Goal: Task Accomplishment & Management: Use online tool/utility

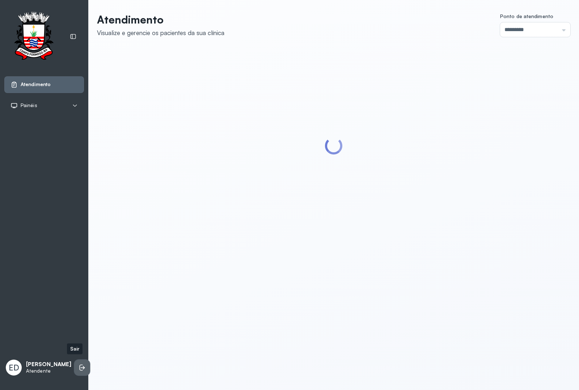
click at [74, 312] on li at bounding box center [82, 368] width 16 height 16
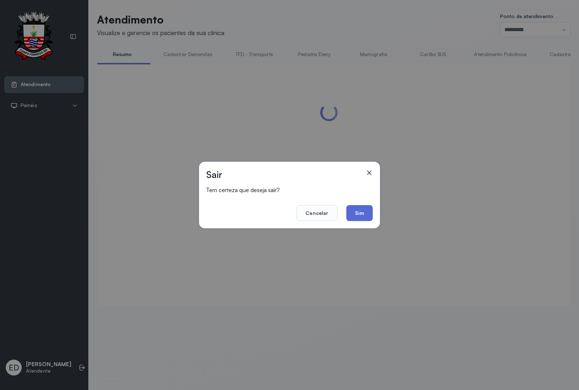
click at [362, 220] on button "Sim" at bounding box center [360, 213] width 26 height 16
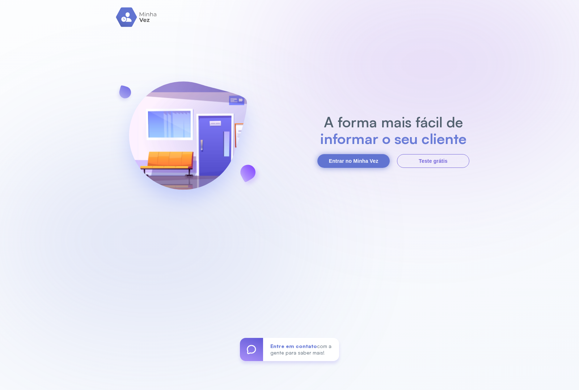
click at [354, 158] on button "Entrar no Minha Vez" at bounding box center [354, 161] width 72 height 14
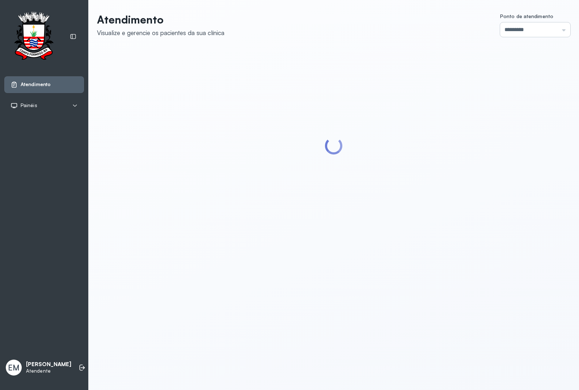
click at [512, 34] on input "*********" at bounding box center [536, 29] width 70 height 14
type input "*********"
click at [504, 138] on div "Atendimento Visualize e gerencie os pacientes da sua clínica Ponto de atendimen…" at bounding box center [334, 128] width 474 height 231
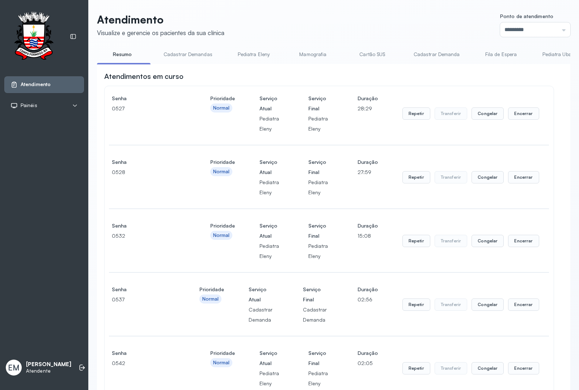
click at [537, 115] on div "Senha 0527 Prioridade Normal Serviço Atual Pediatra Eleny Serviço Final Pediatr…" at bounding box center [329, 113] width 435 height 41
click at [514, 113] on button "Encerrar" at bounding box center [523, 114] width 31 height 12
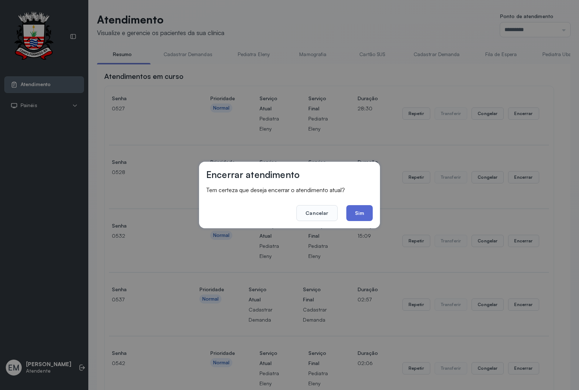
click at [360, 211] on button "Sim" at bounding box center [360, 213] width 26 height 16
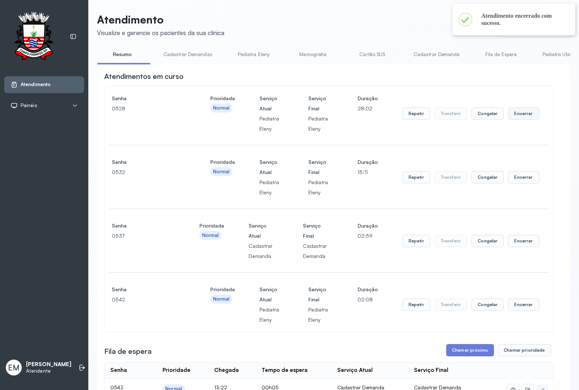
click at [517, 114] on button "Encerrar" at bounding box center [523, 114] width 31 height 12
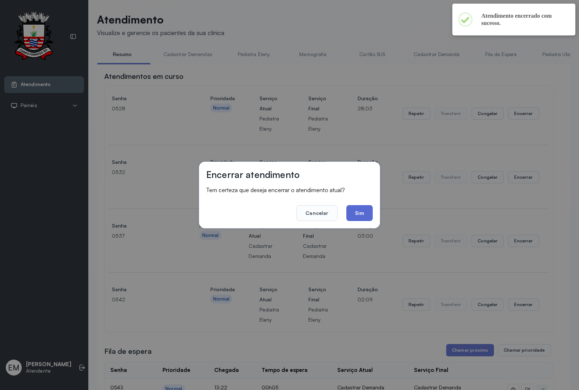
click at [356, 215] on button "Sim" at bounding box center [360, 213] width 26 height 16
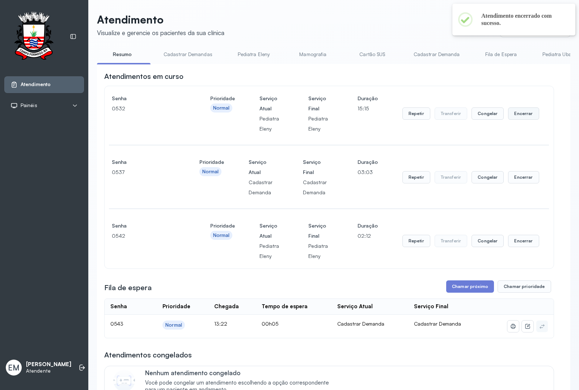
click at [519, 120] on button "Encerrar" at bounding box center [523, 114] width 31 height 12
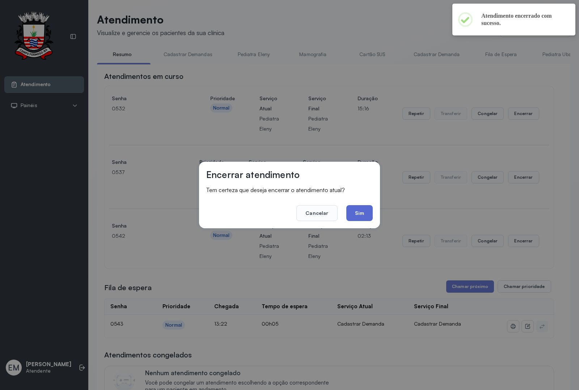
click at [356, 211] on button "Sim" at bounding box center [360, 213] width 26 height 16
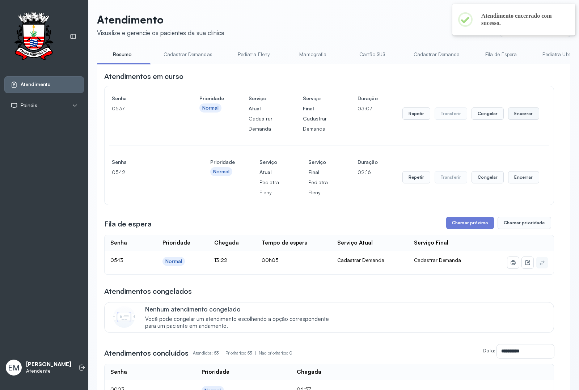
click at [508, 114] on button "Encerrar" at bounding box center [523, 114] width 31 height 12
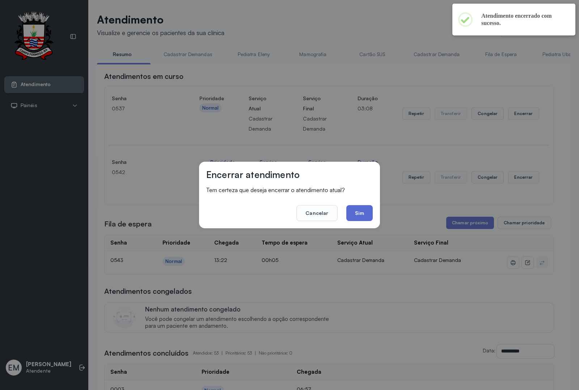
click at [356, 211] on button "Sim" at bounding box center [360, 213] width 26 height 16
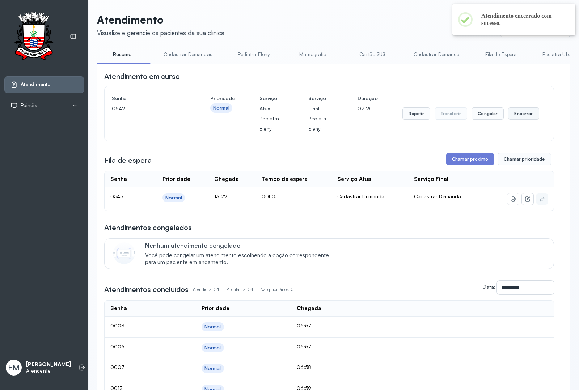
click at [508, 115] on button "Encerrar" at bounding box center [523, 114] width 31 height 12
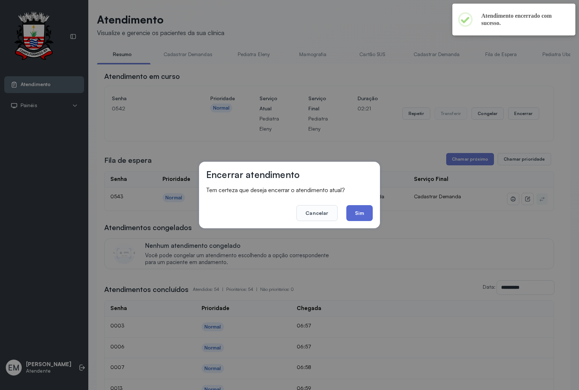
click at [363, 213] on button "Sim" at bounding box center [360, 213] width 26 height 16
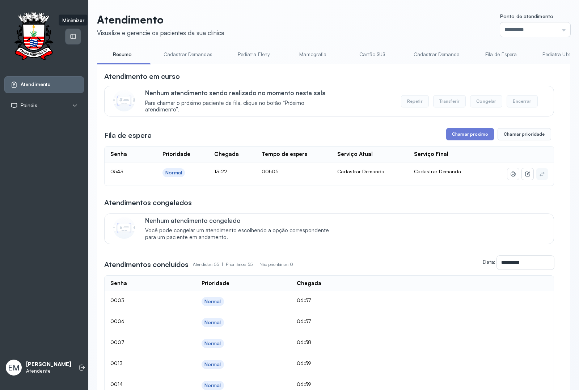
click at [74, 35] on icon at bounding box center [73, 36] width 7 height 7
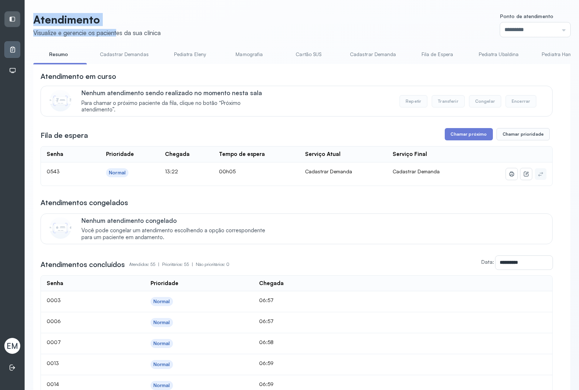
drag, startPoint x: 36, startPoint y: 18, endPoint x: 118, endPoint y: 29, distance: 82.9
click at [118, 29] on div "Atendimento Visualize e gerencie os pacientes da sua clínica" at bounding box center [96, 25] width 127 height 24
click at [200, 26] on header "Atendimento Visualize e gerencie os pacientes da sua clínica Ponto de atendimen…" at bounding box center [301, 25] width 537 height 24
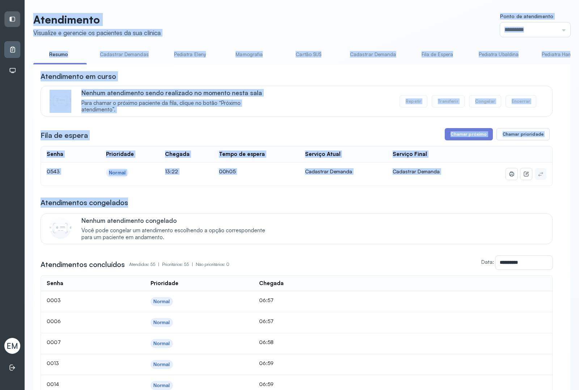
drag, startPoint x: 31, startPoint y: 18, endPoint x: 298, endPoint y: 194, distance: 319.3
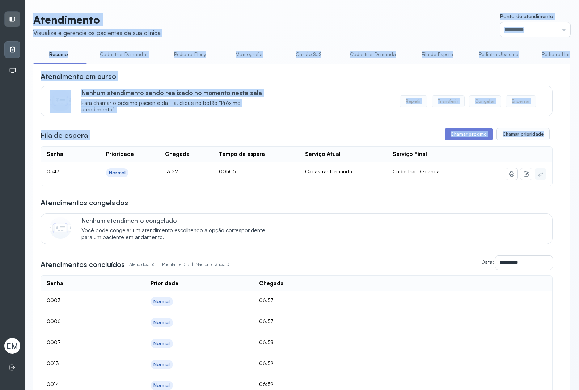
drag, startPoint x: 37, startPoint y: 14, endPoint x: 548, endPoint y: 184, distance: 537.6
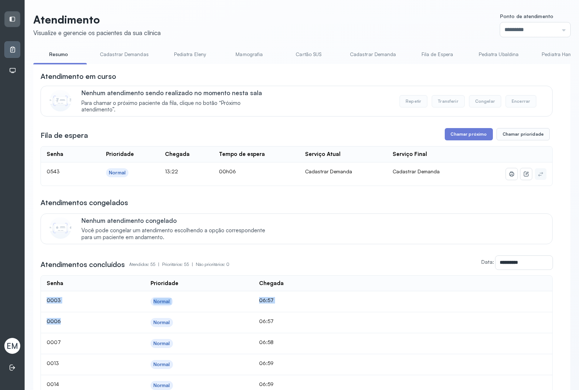
drag, startPoint x: 43, startPoint y: 305, endPoint x: 181, endPoint y: 319, distance: 138.3
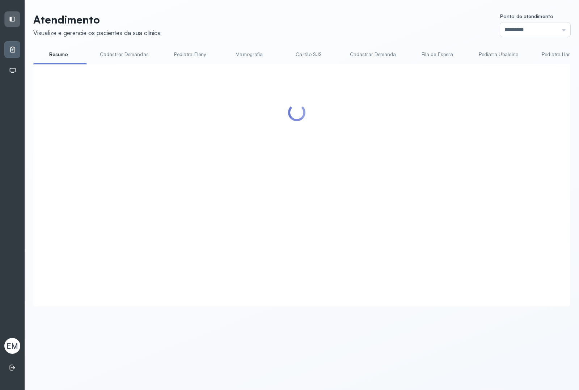
click at [269, 268] on div at bounding box center [297, 176] width 512 height 211
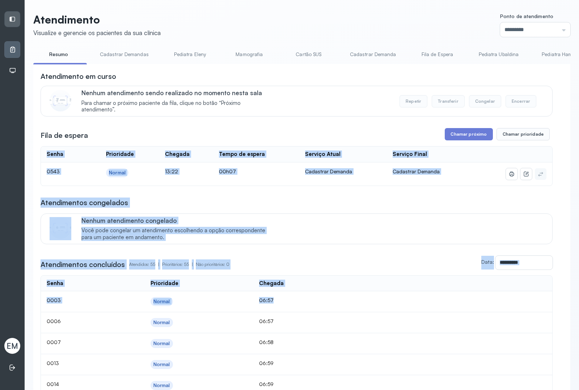
drag, startPoint x: 34, startPoint y: 166, endPoint x: 340, endPoint y: 272, distance: 324.1
click at [342, 267] on div "**********" at bounding box center [297, 263] width 512 height 14
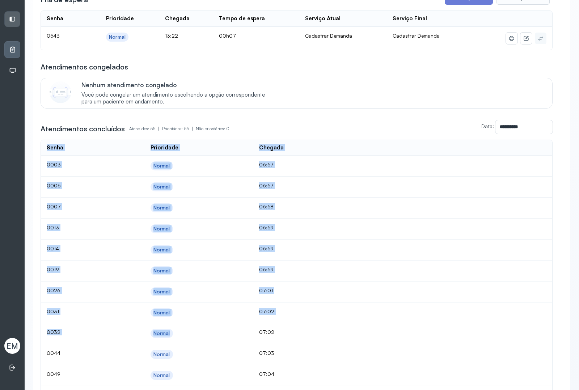
drag, startPoint x: 31, startPoint y: 278, endPoint x: 249, endPoint y: 347, distance: 228.6
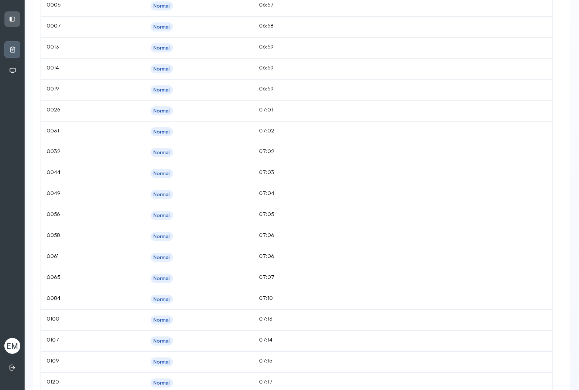
drag, startPoint x: 249, startPoint y: 347, endPoint x: 252, endPoint y: 341, distance: 6.6
click at [250, 347] on td "Normal" at bounding box center [199, 341] width 109 height 21
click at [310, 310] on td "07:10" at bounding box center [301, 299] width 95 height 21
click at [303, 306] on td "07:10" at bounding box center [301, 299] width 95 height 21
click at [268, 306] on td "07:10" at bounding box center [301, 299] width 95 height 21
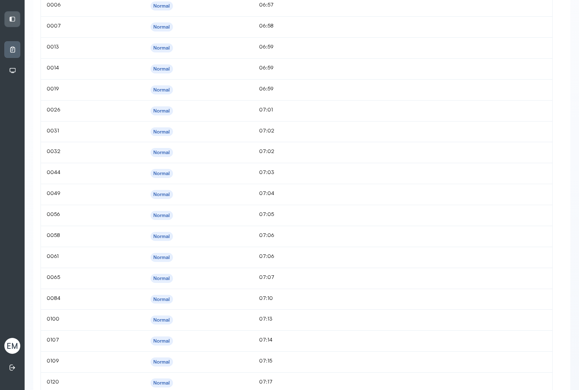
click at [156, 303] on div "Normal" at bounding box center [162, 300] width 17 height 6
click at [55, 301] on span "0084" at bounding box center [54, 298] width 14 height 6
drag, startPoint x: 59, startPoint y: 301, endPoint x: 52, endPoint y: 303, distance: 7.5
click at [52, 301] on span "0084" at bounding box center [54, 298] width 14 height 6
drag, startPoint x: 60, startPoint y: 279, endPoint x: 53, endPoint y: 283, distance: 7.5
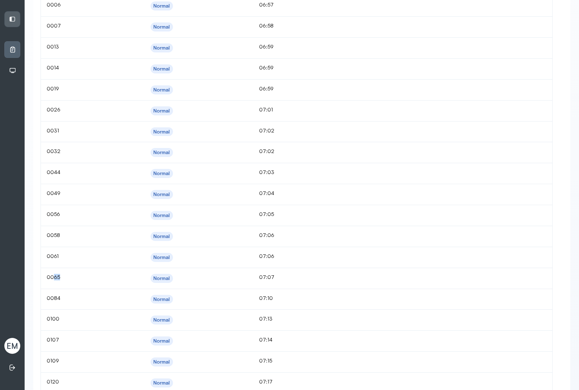
click at [53, 280] on span "0065" at bounding box center [53, 277] width 13 height 6
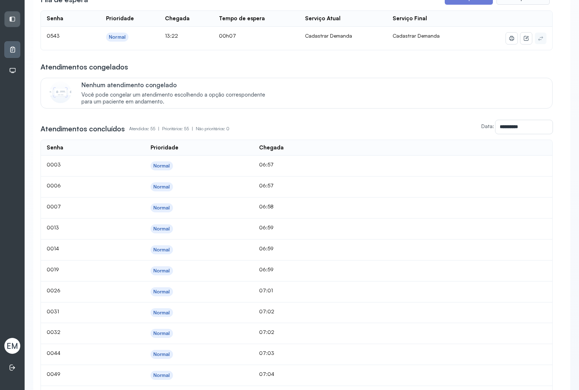
scroll to position [0, 0]
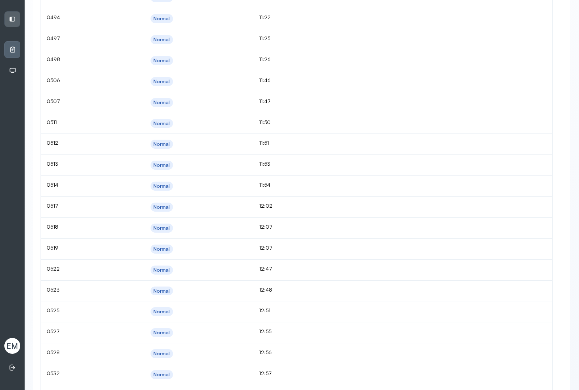
scroll to position [1134, 0]
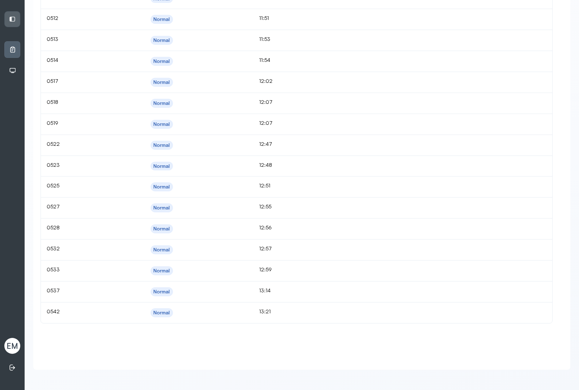
drag, startPoint x: 43, startPoint y: 286, endPoint x: 299, endPoint y: 343, distance: 262.3
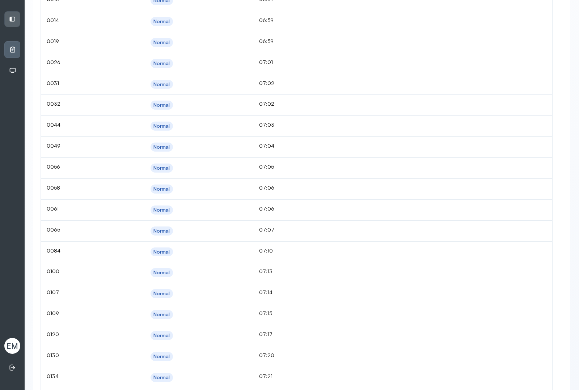
scroll to position [93, 0]
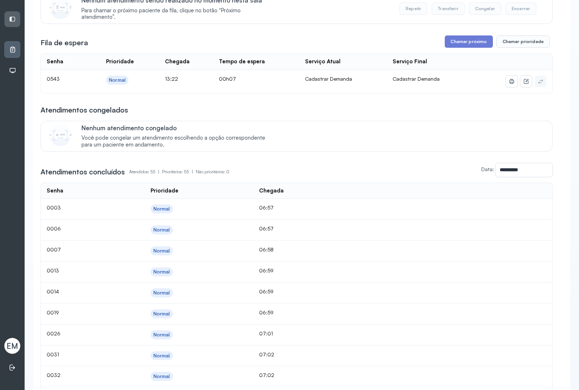
click at [343, 124] on div "Nenhum atendimento congelado Você pode congelar um atendimento escolhendo a opç…" at bounding box center [297, 136] width 512 height 31
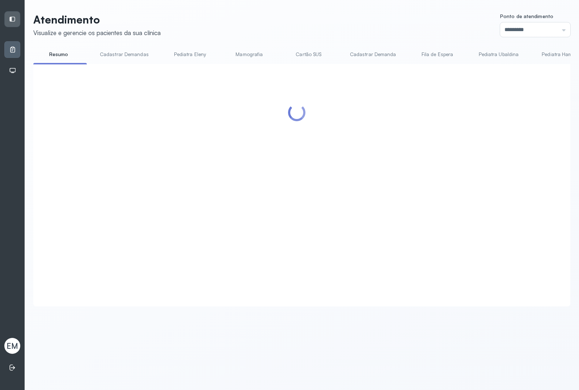
scroll to position [0, 0]
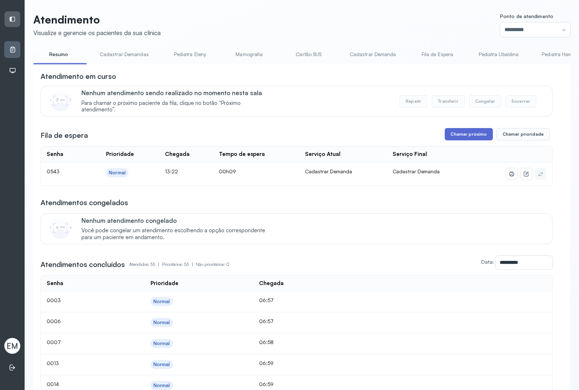
click at [459, 131] on button "Chamar próximo" at bounding box center [469, 134] width 48 height 12
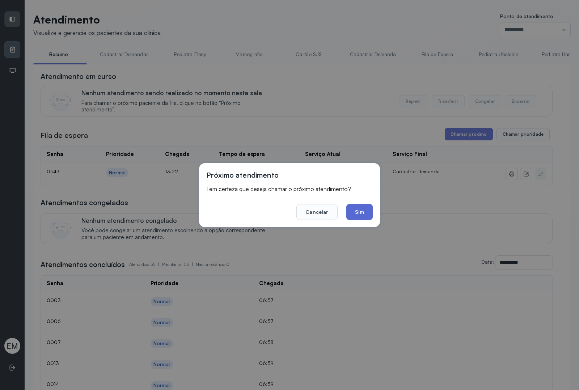
click at [356, 207] on button "Sim" at bounding box center [360, 212] width 26 height 16
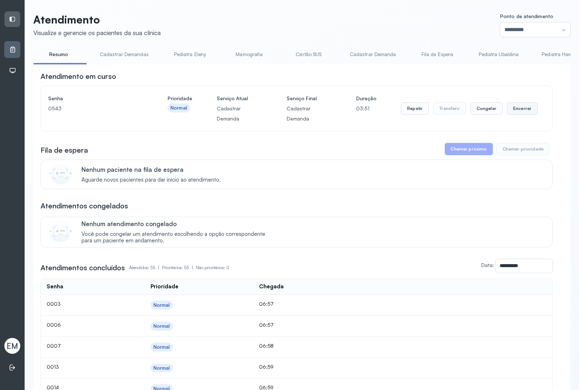
click at [520, 109] on button "Encerrar" at bounding box center [522, 108] width 31 height 12
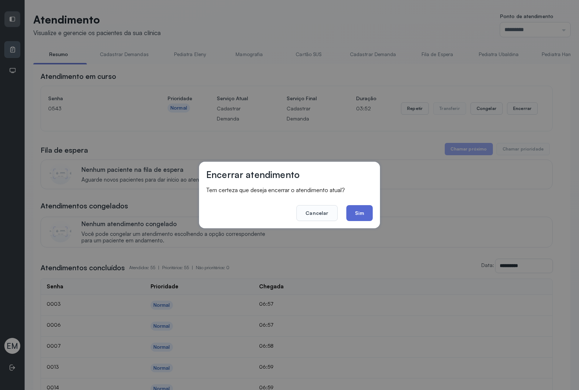
click at [361, 215] on button "Sim" at bounding box center [360, 213] width 26 height 16
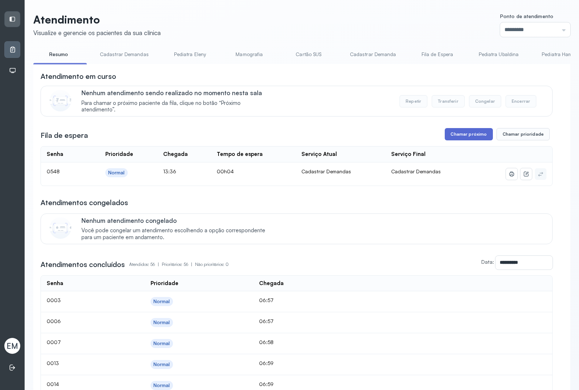
click at [464, 136] on button "Chamar próximo" at bounding box center [469, 134] width 48 height 12
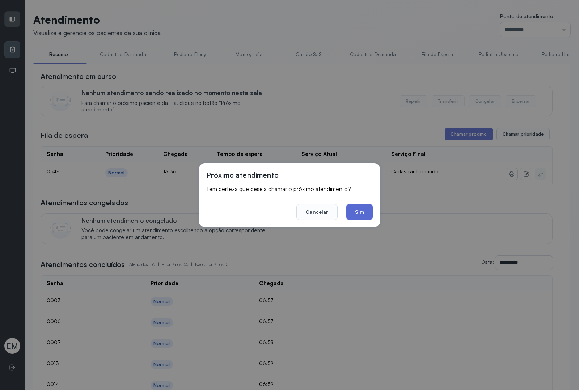
click at [361, 210] on button "Sim" at bounding box center [360, 212] width 26 height 16
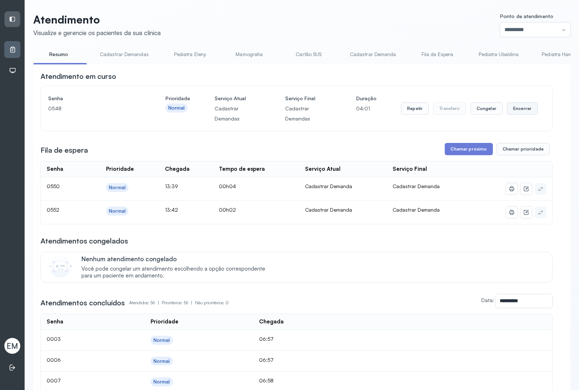
click at [512, 115] on button "Encerrar" at bounding box center [522, 108] width 31 height 12
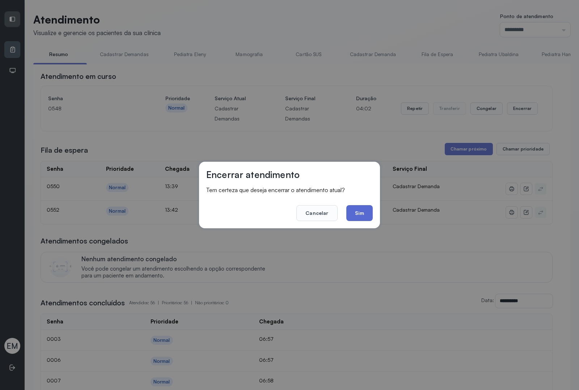
click at [357, 209] on button "Sim" at bounding box center [360, 213] width 26 height 16
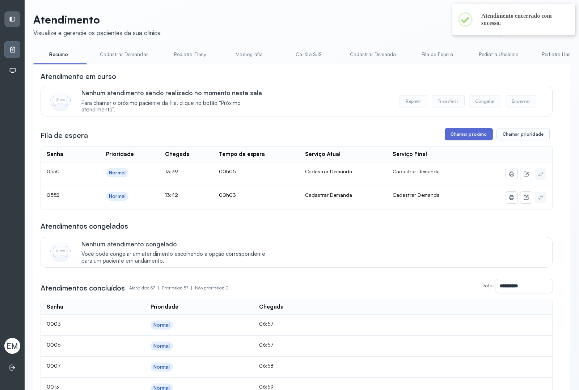
click at [475, 138] on button "Chamar próximo" at bounding box center [469, 134] width 48 height 12
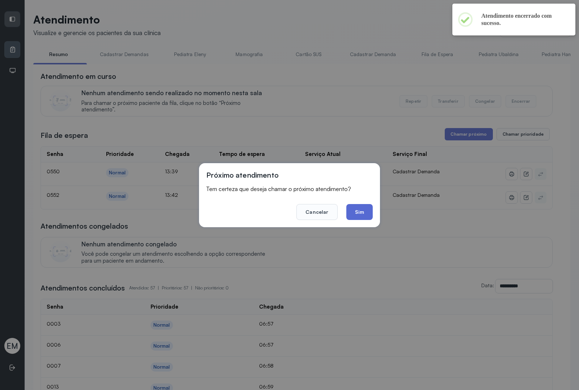
click at [361, 211] on button "Sim" at bounding box center [360, 212] width 26 height 16
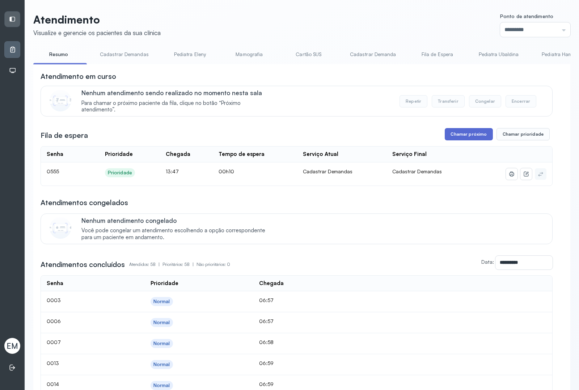
click at [468, 140] on button "Chamar próximo" at bounding box center [469, 134] width 48 height 12
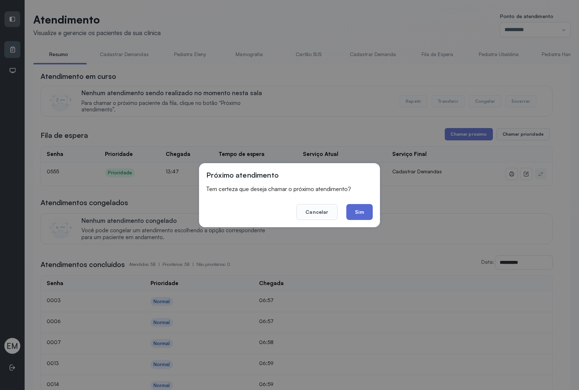
click at [369, 209] on button "Sim" at bounding box center [360, 212] width 26 height 16
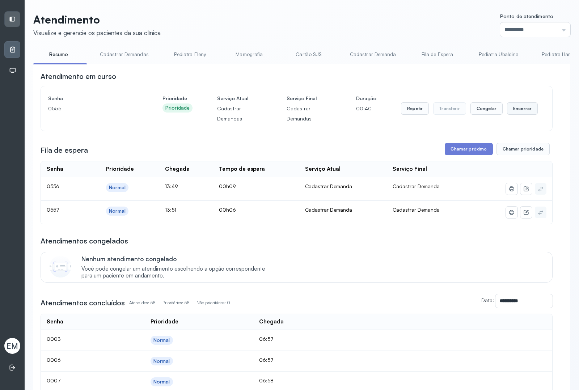
click at [516, 108] on button "Encerrar" at bounding box center [522, 108] width 31 height 12
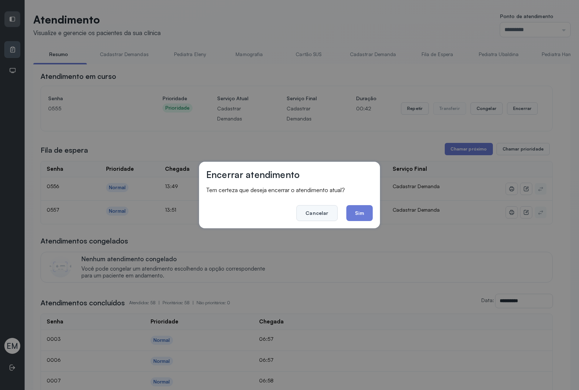
click at [306, 208] on button "Cancelar" at bounding box center [317, 213] width 41 height 16
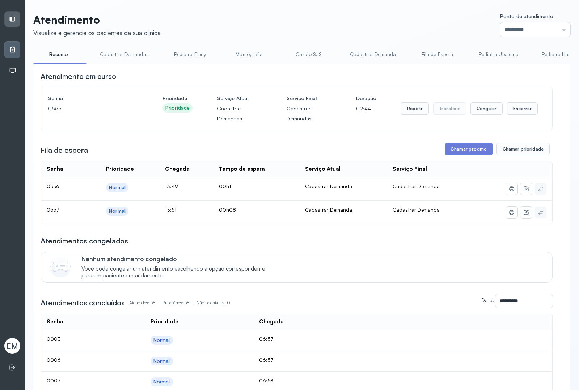
click at [516, 118] on div "Repetir Transferir Congelar Encerrar" at bounding box center [469, 108] width 137 height 30
click at [516, 112] on button "Encerrar" at bounding box center [522, 108] width 31 height 12
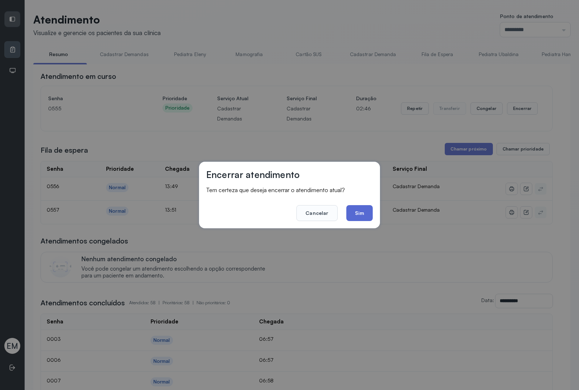
click at [363, 216] on button "Sim" at bounding box center [360, 213] width 26 height 16
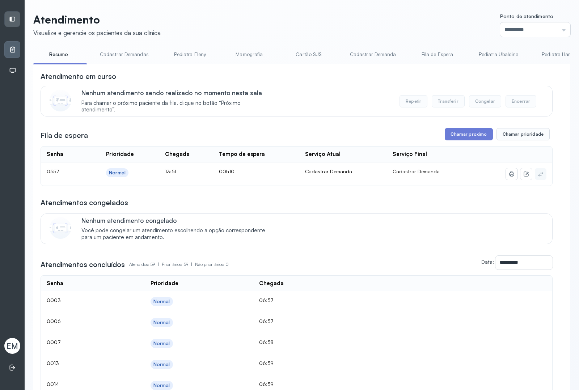
drag, startPoint x: 432, startPoint y: 114, endPoint x: 428, endPoint y: 113, distance: 4.2
click at [431, 113] on div "Nenhum atendimento sendo realizado no momento nesta sala Para chamar o próximo …" at bounding box center [312, 101] width 462 height 24
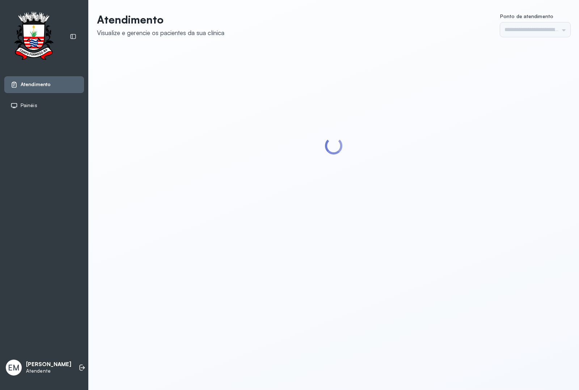
type input "*********"
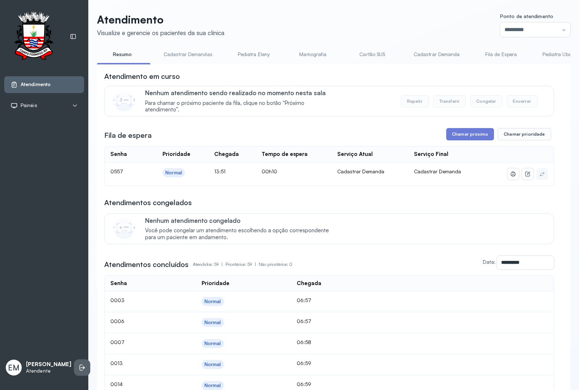
click at [79, 364] on icon at bounding box center [82, 367] width 7 height 7
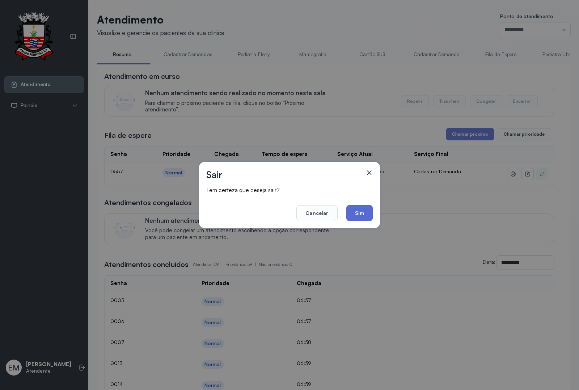
click at [348, 212] on button "Sim" at bounding box center [360, 213] width 26 height 16
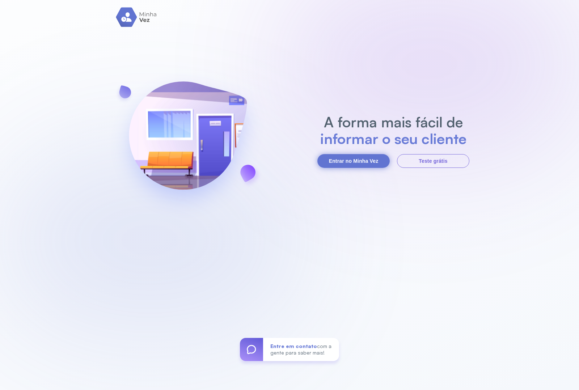
click at [342, 156] on button "Entrar no Minha Vez" at bounding box center [354, 161] width 72 height 14
click at [350, 159] on button "Entrar no Minha Vez" at bounding box center [354, 161] width 72 height 14
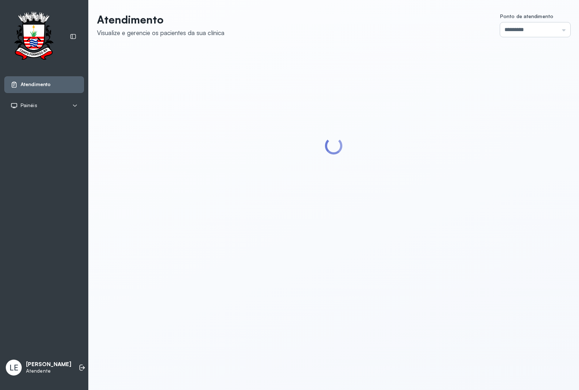
click at [501, 29] on input "*********" at bounding box center [536, 29] width 70 height 14
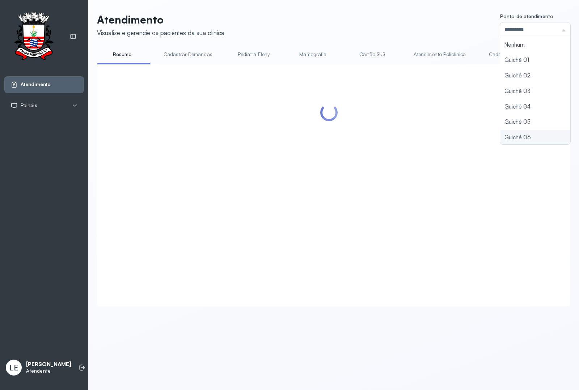
type input "*********"
click at [497, 136] on div "Atendimento Visualize e gerencie os pacientes da sua clínica Ponto de atendimen…" at bounding box center [334, 160] width 474 height 294
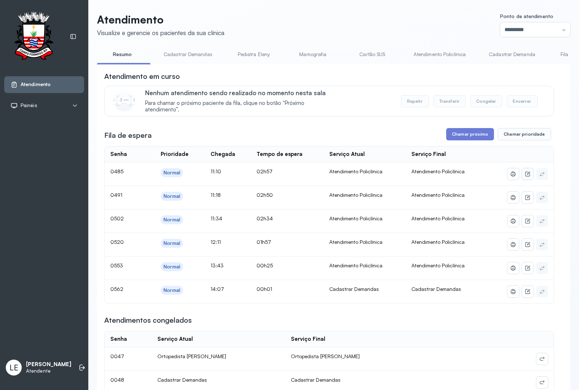
click at [526, 176] on icon at bounding box center [528, 174] width 5 height 5
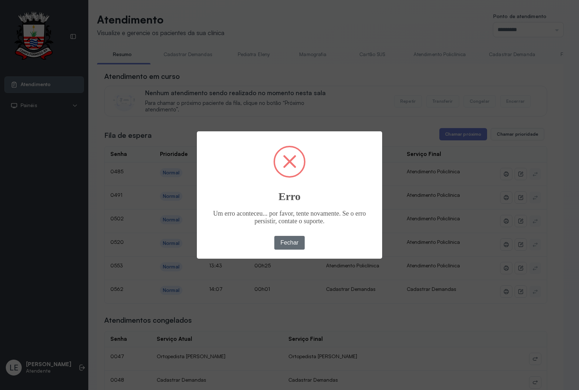
click at [300, 248] on button "Fechar" at bounding box center [290, 243] width 31 height 14
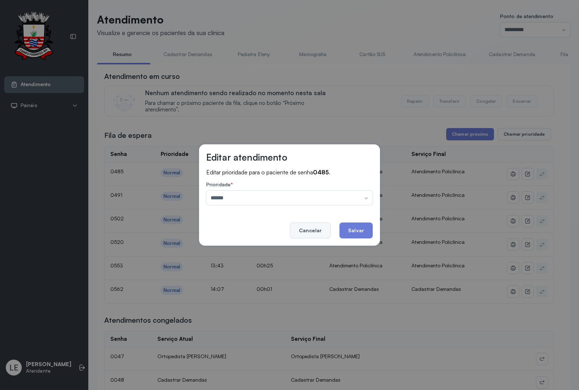
click at [312, 224] on button "Cancelar" at bounding box center [310, 231] width 41 height 16
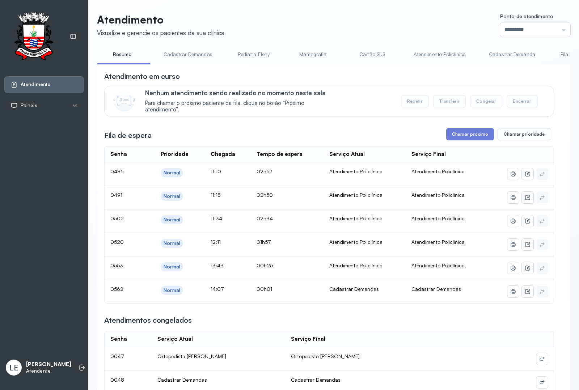
click at [203, 53] on link "Cadastrar Demandas" at bounding box center [187, 55] width 63 height 12
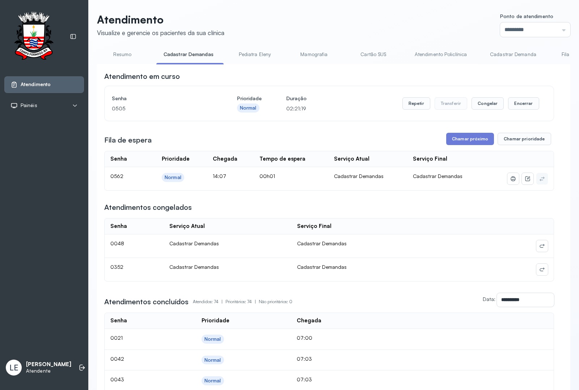
click at [508, 55] on link "Cadastrar Demanda" at bounding box center [513, 55] width 61 height 12
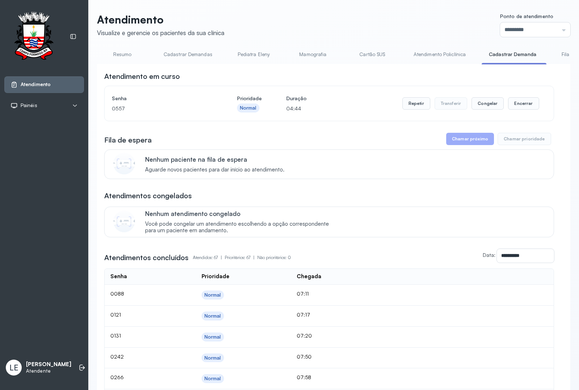
click at [419, 55] on link "Atendimento Policlínica" at bounding box center [440, 55] width 67 height 12
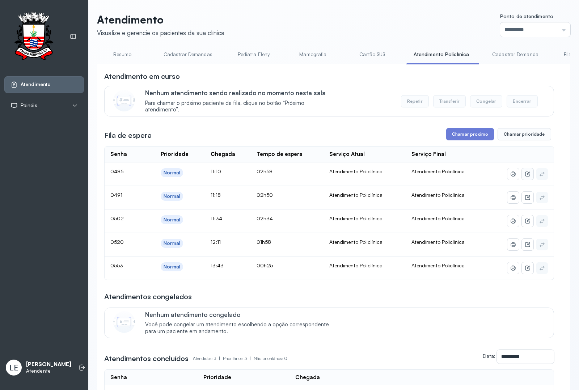
click at [522, 172] on button at bounding box center [528, 174] width 12 height 12
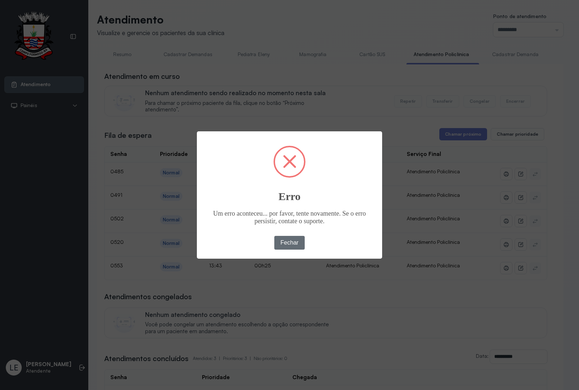
click at [299, 240] on button "Fechar" at bounding box center [290, 243] width 31 height 14
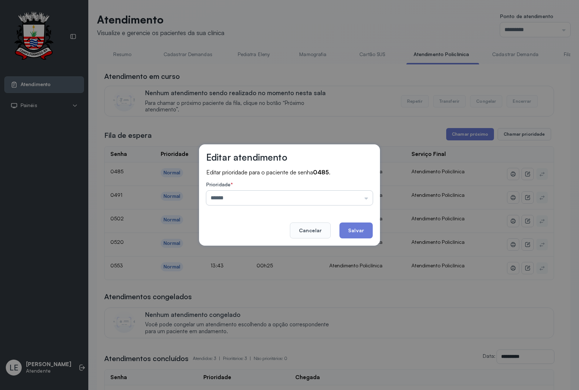
click at [299, 202] on input "******" at bounding box center [289, 198] width 167 height 14
click at [305, 200] on input "******" at bounding box center [289, 198] width 167 height 14
click at [341, 227] on button "Salvar" at bounding box center [356, 231] width 33 height 16
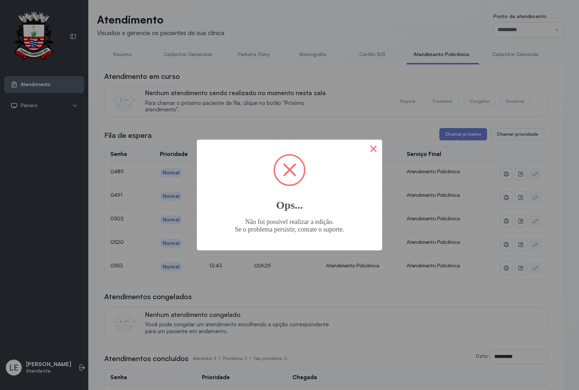
click at [372, 153] on button "×" at bounding box center [373, 148] width 17 height 17
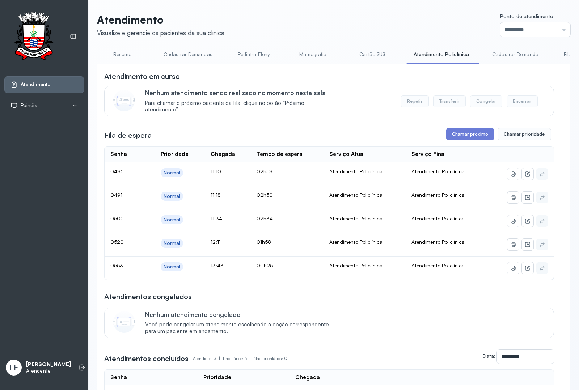
click at [124, 56] on link "Resumo" at bounding box center [122, 55] width 51 height 12
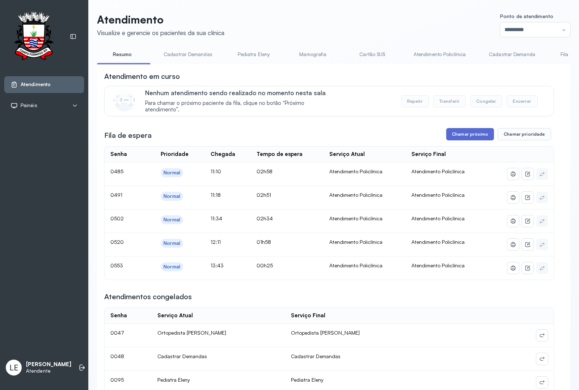
click at [468, 136] on button "Chamar próximo" at bounding box center [471, 134] width 48 height 12
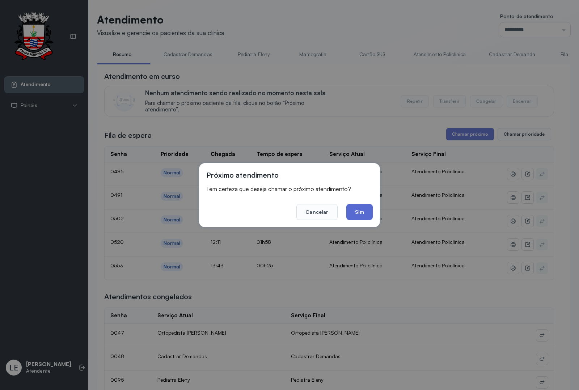
click at [355, 208] on button "Sim" at bounding box center [360, 212] width 26 height 16
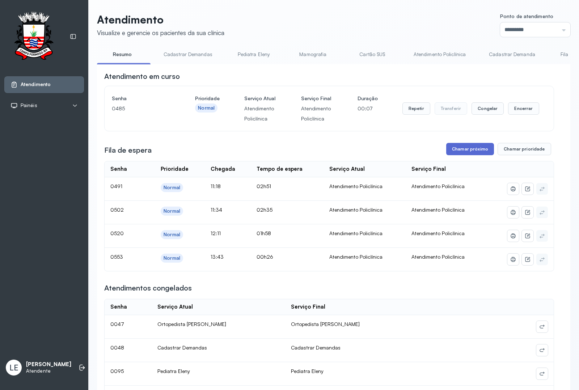
click at [480, 155] on button "Chamar próximo" at bounding box center [471, 149] width 48 height 12
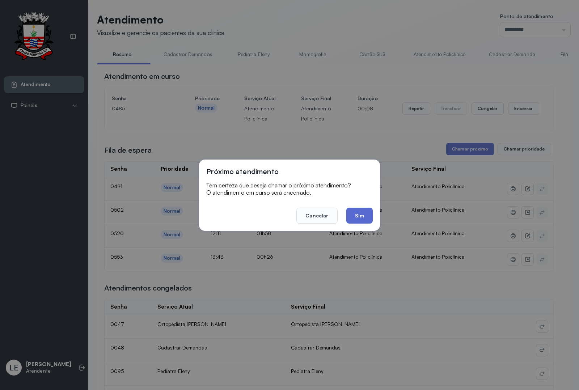
click at [352, 213] on button "Sim" at bounding box center [360, 216] width 26 height 16
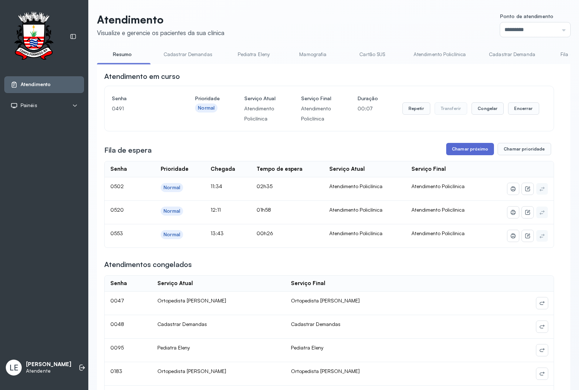
click at [480, 155] on button "Chamar próximo" at bounding box center [471, 149] width 48 height 12
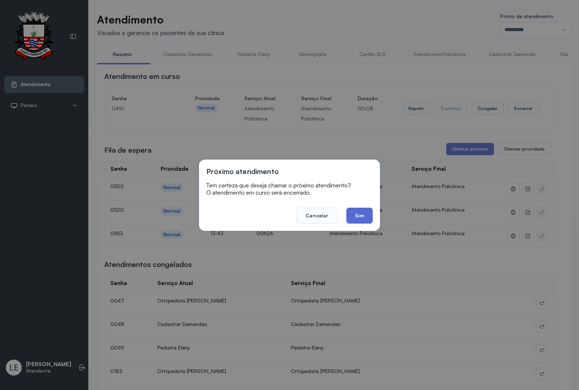
click at [352, 217] on button "Sim" at bounding box center [360, 216] width 26 height 16
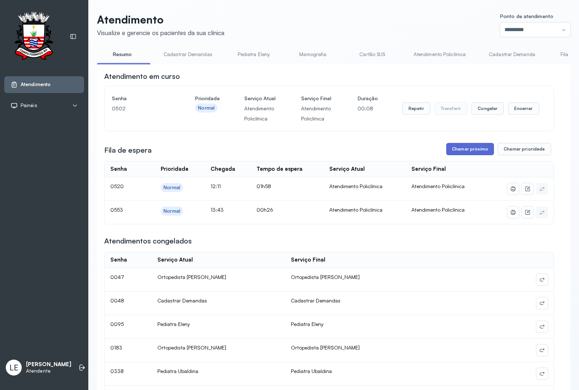
click at [476, 155] on button "Chamar próximo" at bounding box center [471, 149] width 48 height 12
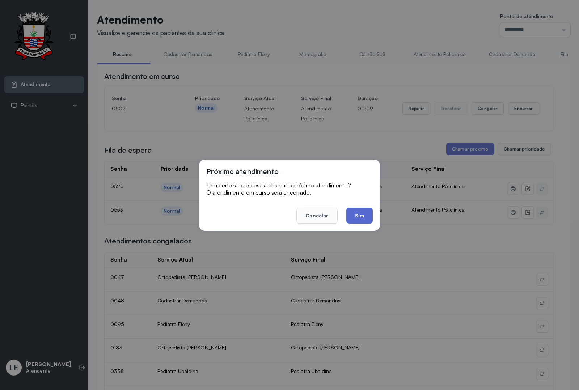
click at [369, 212] on button "Sim" at bounding box center [360, 216] width 26 height 16
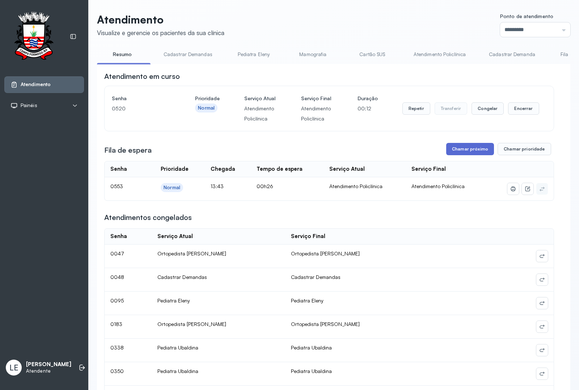
click at [466, 155] on button "Chamar próximo" at bounding box center [471, 149] width 48 height 12
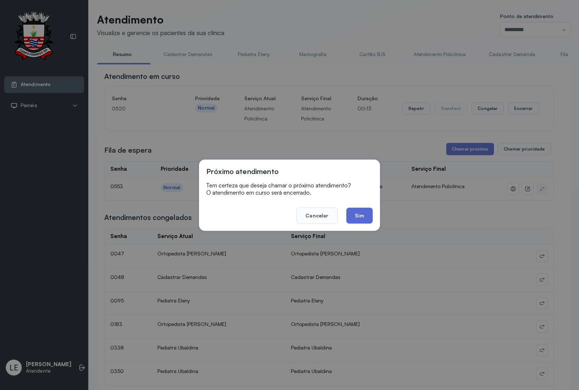
click at [361, 208] on button "Sim" at bounding box center [360, 216] width 26 height 16
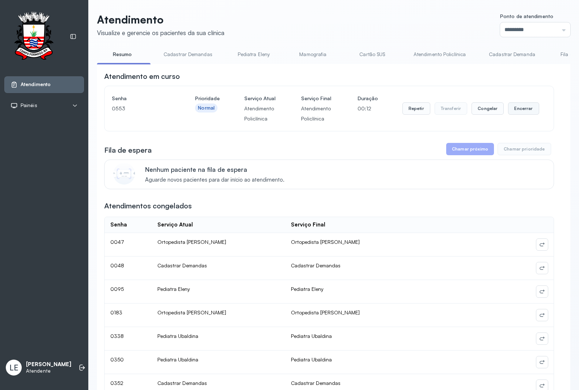
click at [518, 115] on button "Encerrar" at bounding box center [523, 108] width 31 height 12
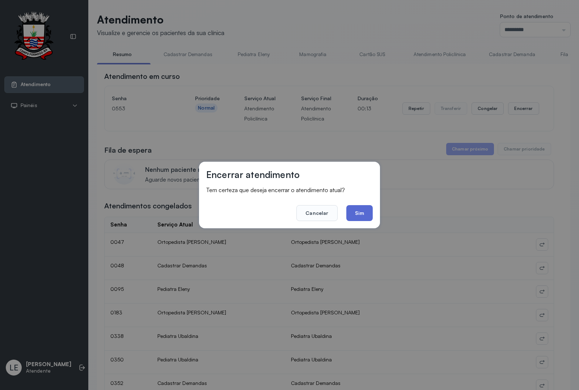
click at [368, 213] on button "Sim" at bounding box center [360, 213] width 26 height 16
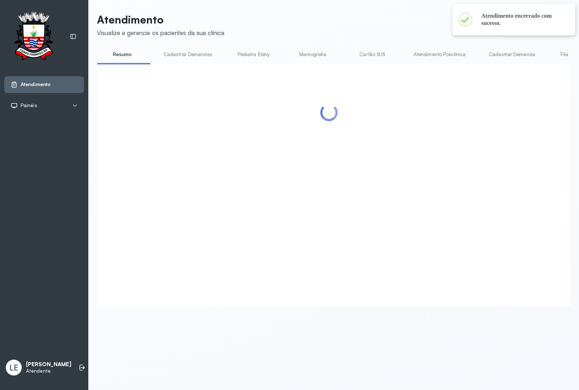
click at [124, 50] on link "Resumo" at bounding box center [122, 55] width 51 height 12
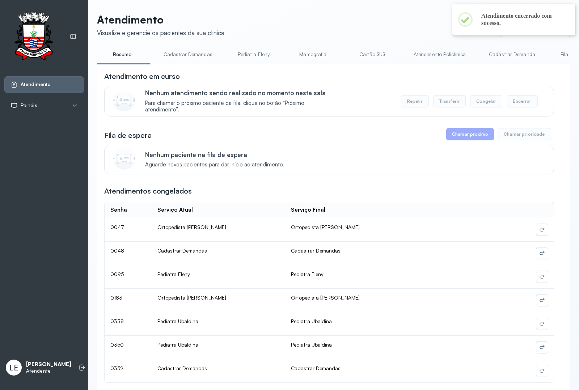
click at [124, 53] on link "Resumo" at bounding box center [122, 55] width 51 height 12
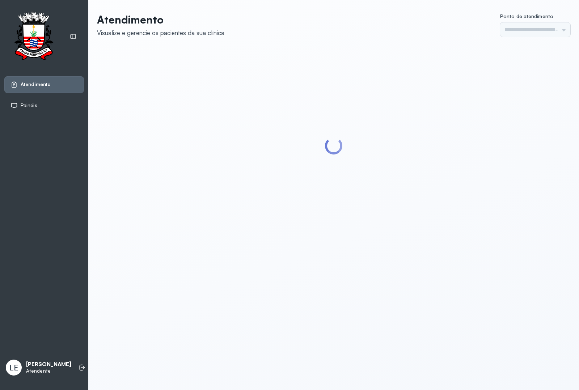
type input "*********"
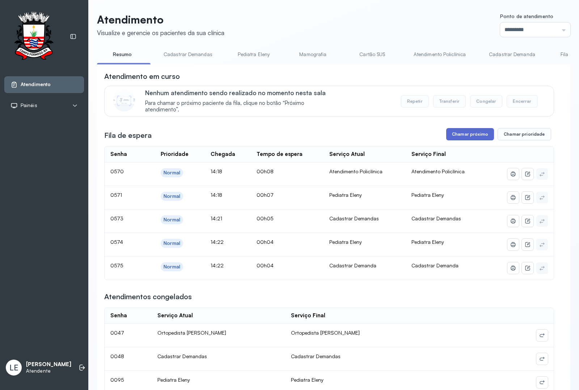
click at [464, 139] on button "Chamar próximo" at bounding box center [471, 134] width 48 height 12
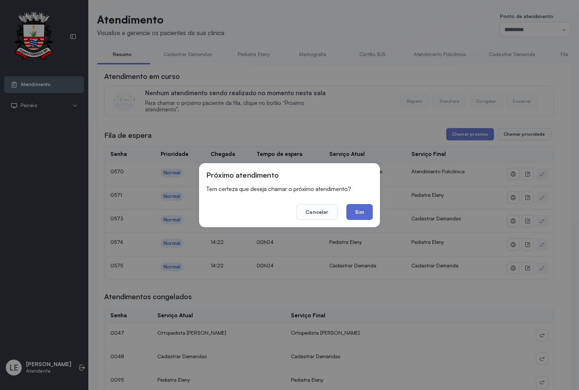
click at [369, 211] on button "Sim" at bounding box center [360, 212] width 26 height 16
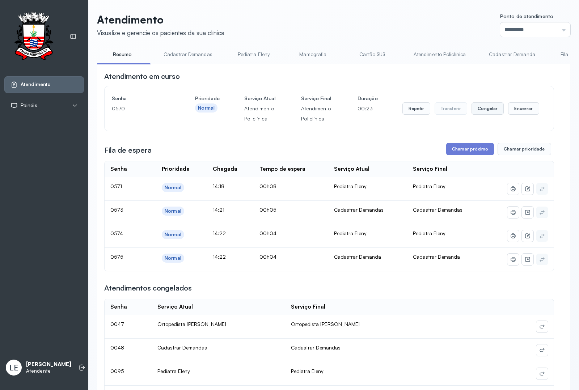
click at [488, 115] on button "Congelar" at bounding box center [488, 108] width 32 height 12
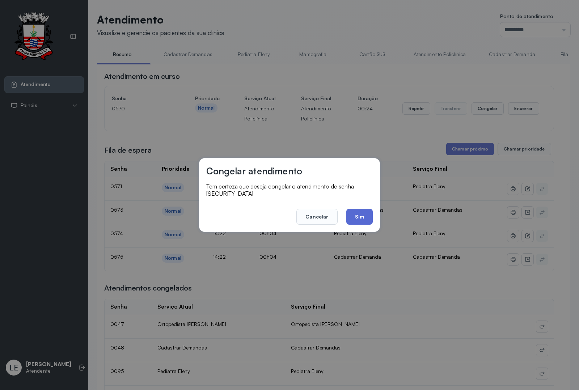
click at [363, 217] on button "Sim" at bounding box center [360, 217] width 26 height 16
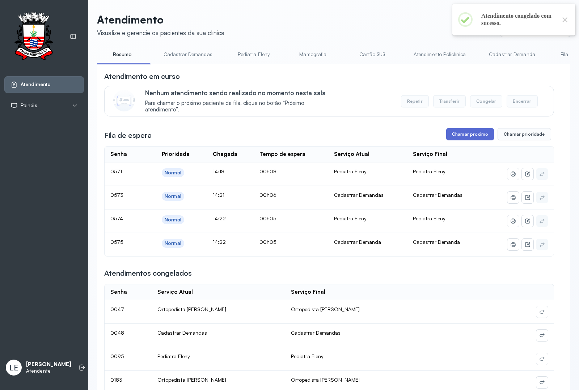
click at [480, 135] on button "Chamar próximo" at bounding box center [471, 134] width 48 height 12
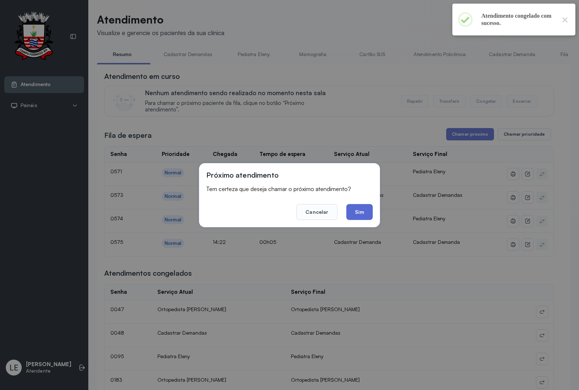
click at [356, 216] on button "Sim" at bounding box center [360, 212] width 26 height 16
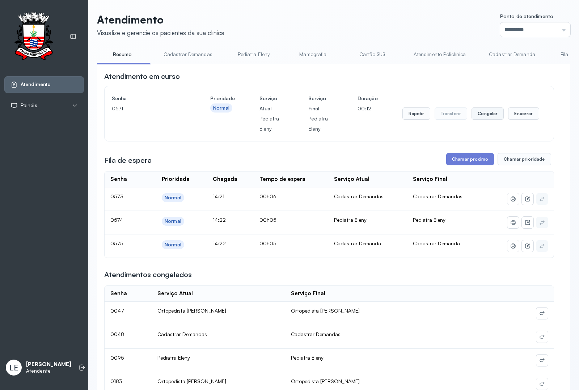
click at [489, 114] on button "Congelar" at bounding box center [488, 114] width 32 height 12
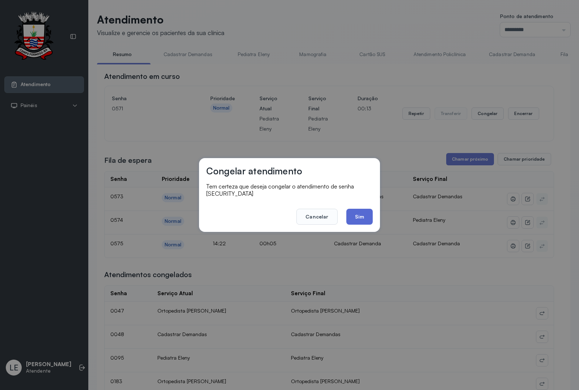
click at [353, 216] on button "Sim" at bounding box center [360, 217] width 26 height 16
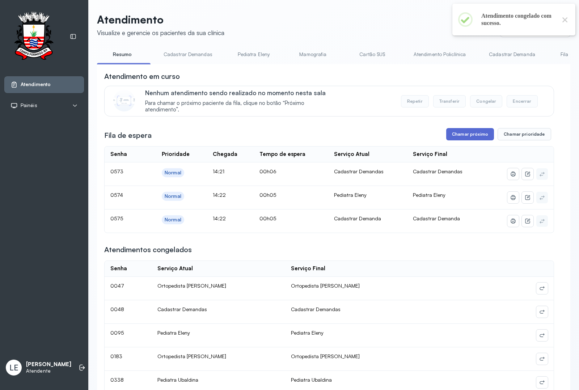
click at [461, 137] on button "Chamar próximo" at bounding box center [471, 134] width 48 height 12
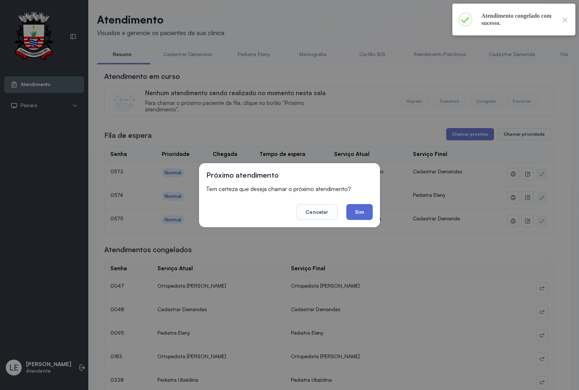
click at [352, 209] on button "Sim" at bounding box center [360, 212] width 26 height 16
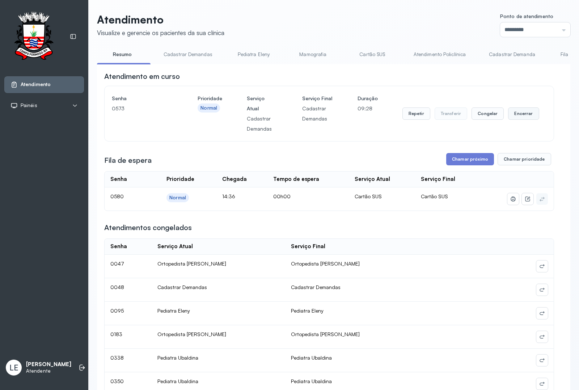
click at [509, 117] on button "Encerrar" at bounding box center [523, 114] width 31 height 12
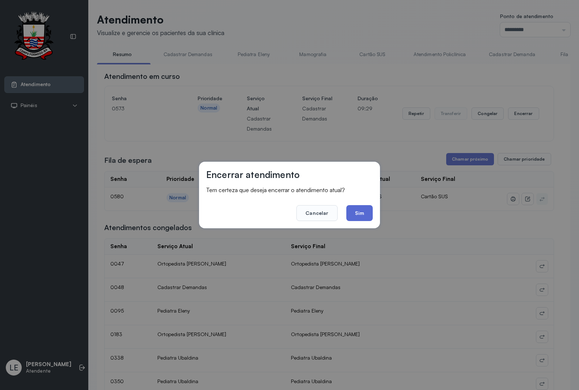
click at [361, 207] on button "Sim" at bounding box center [360, 213] width 26 height 16
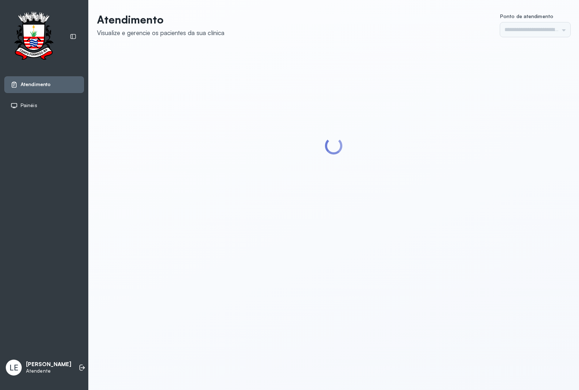
type input "*********"
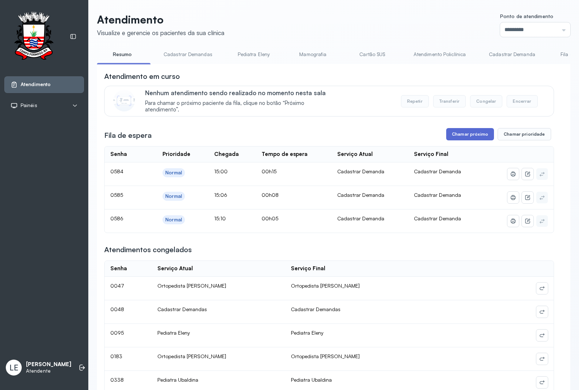
click at [478, 140] on button "Chamar próximo" at bounding box center [471, 134] width 48 height 12
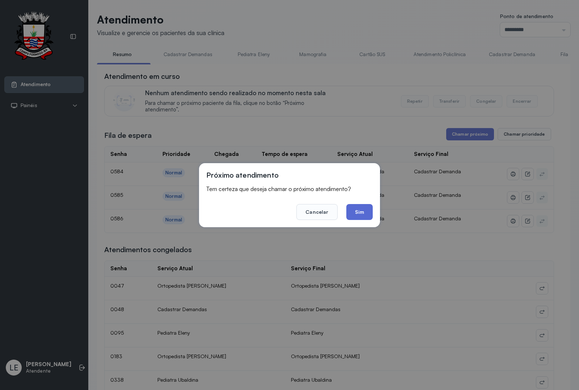
click at [367, 209] on button "Sim" at bounding box center [360, 212] width 26 height 16
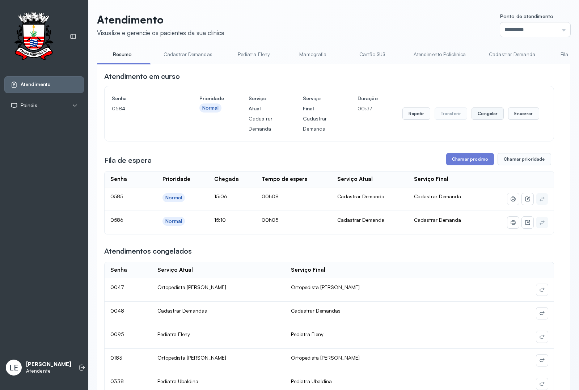
click at [493, 120] on button "Congelar" at bounding box center [488, 114] width 32 height 12
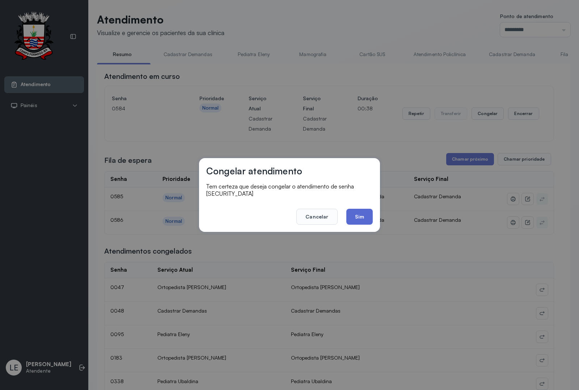
click at [353, 209] on button "Sim" at bounding box center [360, 217] width 26 height 16
